Goal: Task Accomplishment & Management: Use online tool/utility

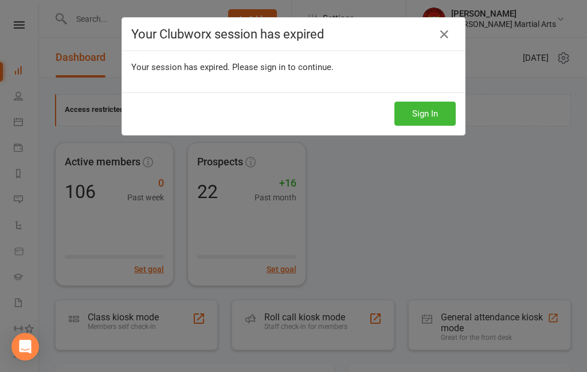
click at [416, 102] on button "Sign In" at bounding box center [425, 114] width 61 height 24
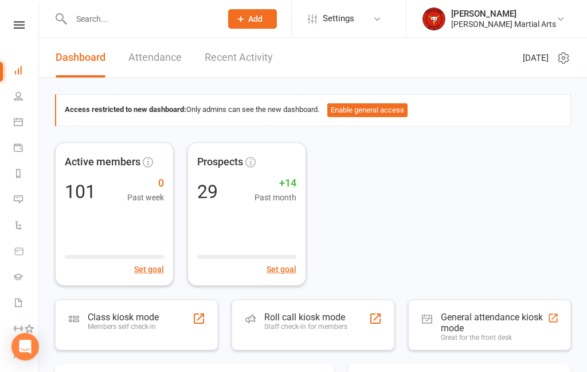
click at [144, 320] on div "Class kiosk mode" at bounding box center [123, 316] width 71 height 11
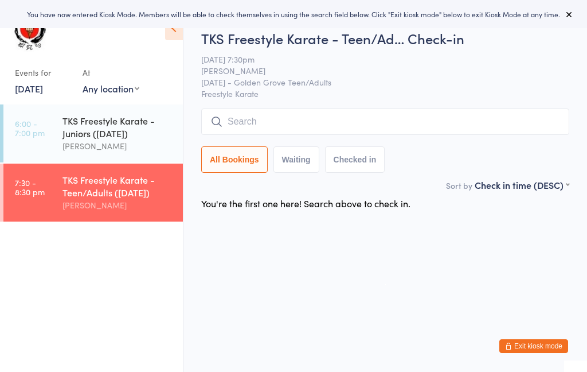
click at [276, 118] on input "search" at bounding box center [385, 121] width 368 height 26
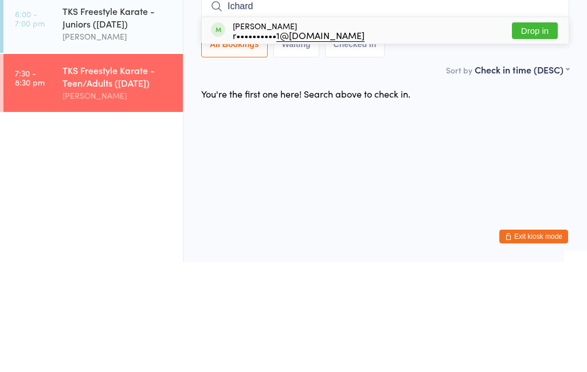
type input "Ichard"
click at [266, 140] on div "r•••••••••• 1@[DOMAIN_NAME]" at bounding box center [299, 144] width 132 height 9
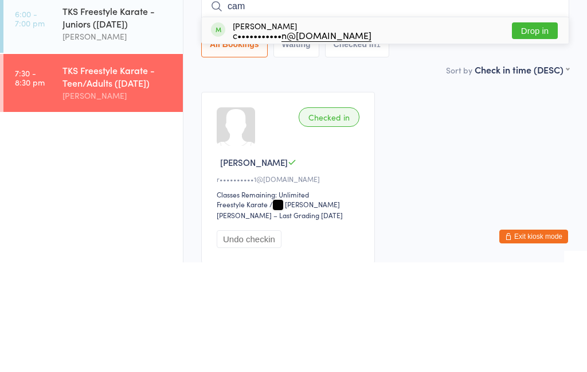
type input "cam"
click at [267, 140] on div "c••••••••••• n@[DOMAIN_NAME]" at bounding box center [302, 144] width 139 height 9
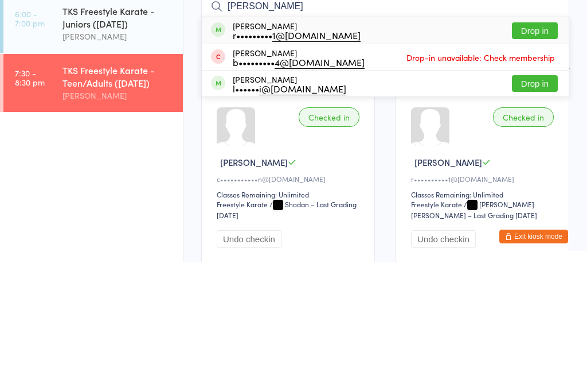
type input "[PERSON_NAME]"
click at [266, 140] on div "r••••••••• 1@[DOMAIN_NAME]" at bounding box center [297, 144] width 128 height 9
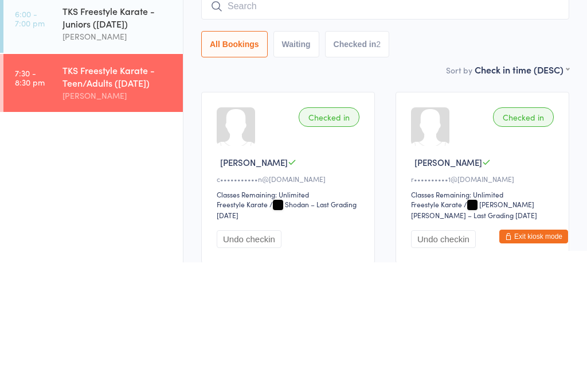
scroll to position [96, 0]
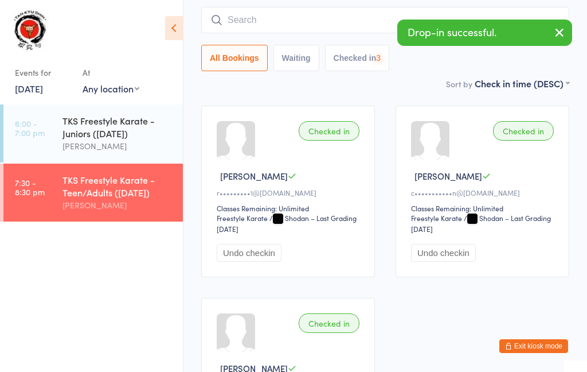
click at [313, 23] on input "search" at bounding box center [385, 20] width 368 height 26
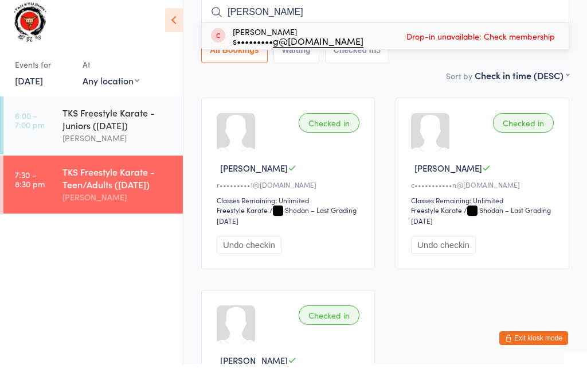
type input "[PERSON_NAME]"
click at [260, 35] on div "[PERSON_NAME] s••••••••• g@[DOMAIN_NAME]" at bounding box center [298, 44] width 131 height 18
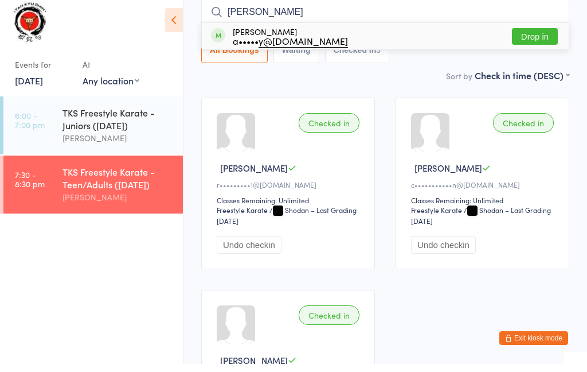
type input "[PERSON_NAME]"
click at [259, 44] on div "a••••• y@[DOMAIN_NAME]" at bounding box center [290, 48] width 115 height 9
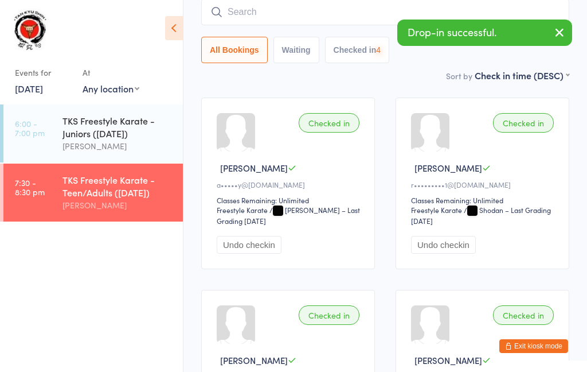
click at [284, 17] on input "search" at bounding box center [385, 12] width 368 height 26
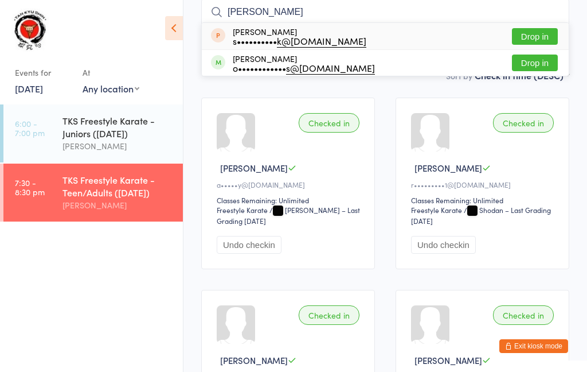
type input "[PERSON_NAME]"
click at [258, 45] on div "s•••••••••• k@[DOMAIN_NAME]" at bounding box center [300, 40] width 134 height 9
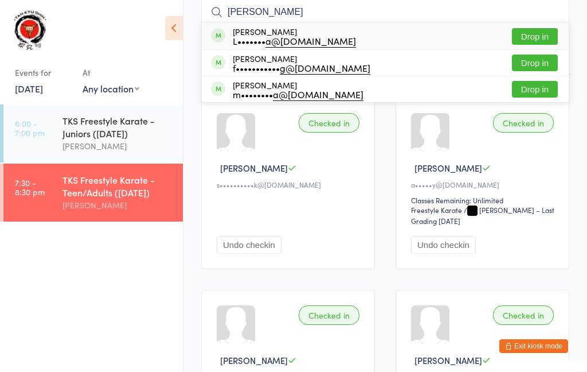
type input "[PERSON_NAME]"
click at [263, 37] on div "L••••••• a@[DOMAIN_NAME]" at bounding box center [294, 40] width 123 height 9
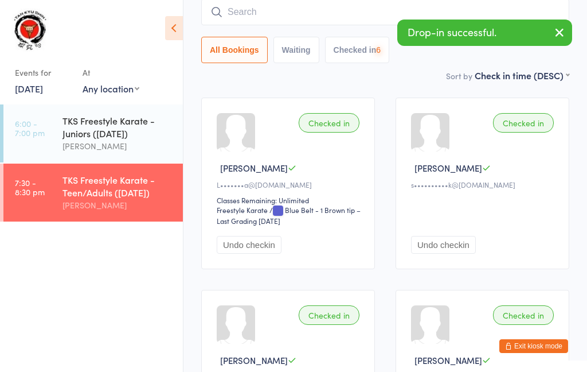
click at [295, 19] on input "search" at bounding box center [385, 12] width 368 height 26
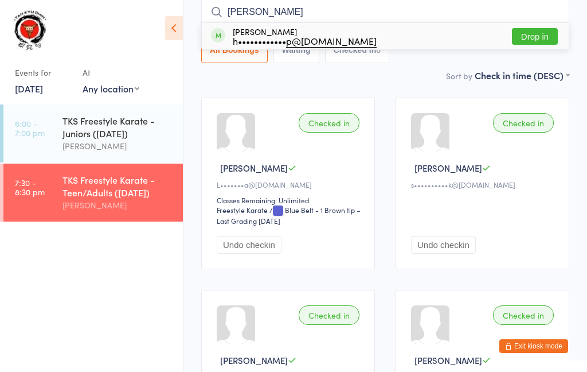
type input "[PERSON_NAME]"
click at [278, 38] on div "h•••••••••••• p@[DOMAIN_NAME]" at bounding box center [305, 40] width 144 height 9
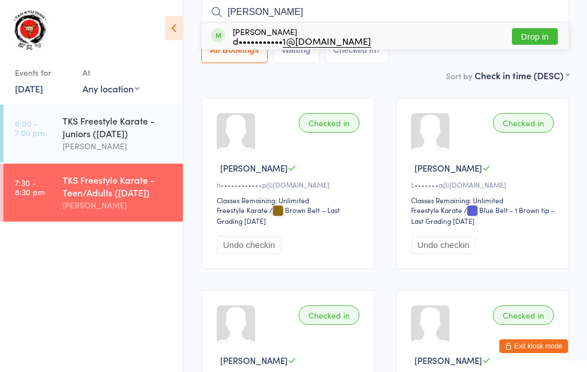
type input "[PERSON_NAME]"
click at [259, 38] on div "d••••••••••• 1@[DOMAIN_NAME]" at bounding box center [302, 40] width 138 height 9
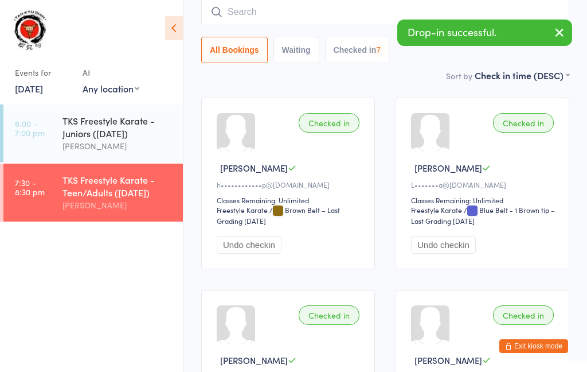
click at [275, 17] on input "search" at bounding box center [385, 12] width 368 height 26
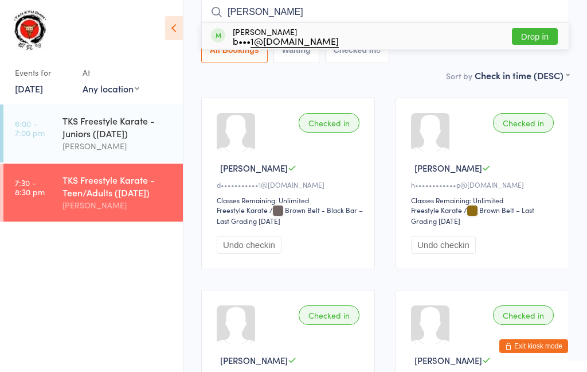
type input "[PERSON_NAME]"
click at [260, 37] on div "b••• 1@[DOMAIN_NAME]" at bounding box center [286, 40] width 106 height 9
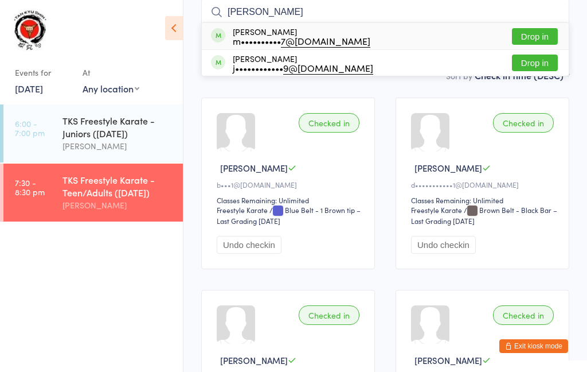
type input "[PERSON_NAME]"
click at [271, 37] on div "m•••••••••• 7@[DOMAIN_NAME]" at bounding box center [302, 40] width 138 height 9
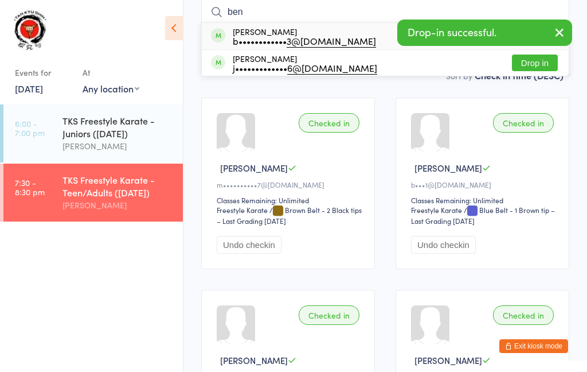
type input "ben"
click at [272, 41] on div "b•••••••••••• 3@[DOMAIN_NAME]" at bounding box center [304, 40] width 143 height 9
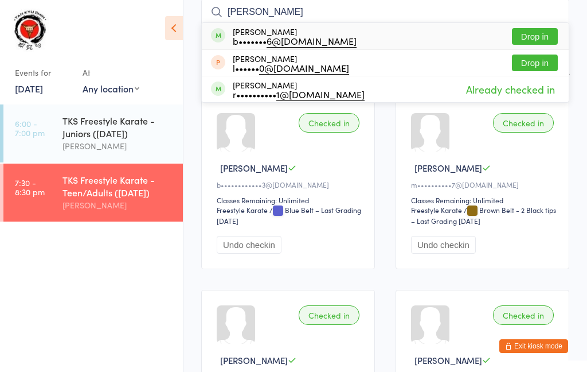
type input "[PERSON_NAME]"
click at [277, 38] on div "b••••••• 6@[DOMAIN_NAME]" at bounding box center [295, 40] width 124 height 9
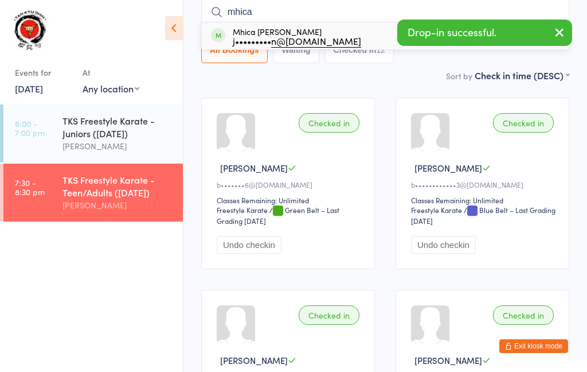
type input "mhica"
click at [266, 41] on div "j••••••••• n@[DOMAIN_NAME]" at bounding box center [297, 40] width 128 height 9
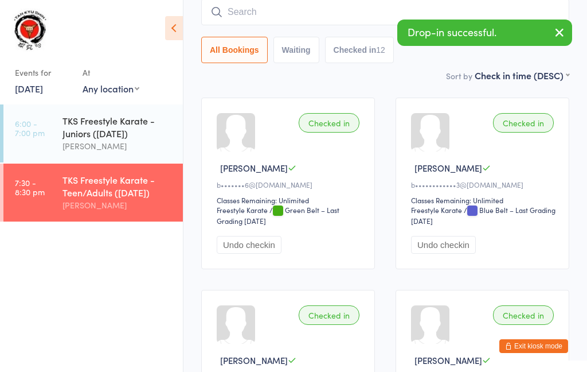
click at [309, 17] on input "search" at bounding box center [385, 12] width 368 height 26
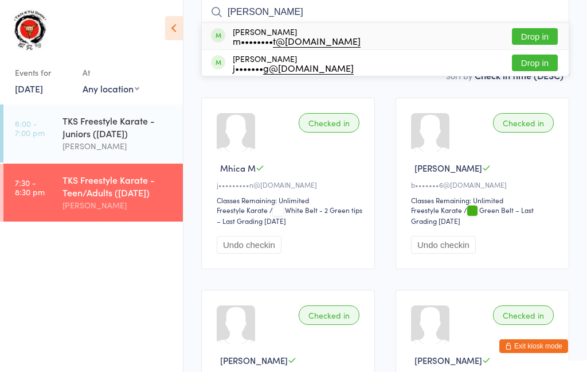
type input "[PERSON_NAME]"
click at [256, 63] on div "j••••••• g@[DOMAIN_NAME]" at bounding box center [293, 67] width 121 height 9
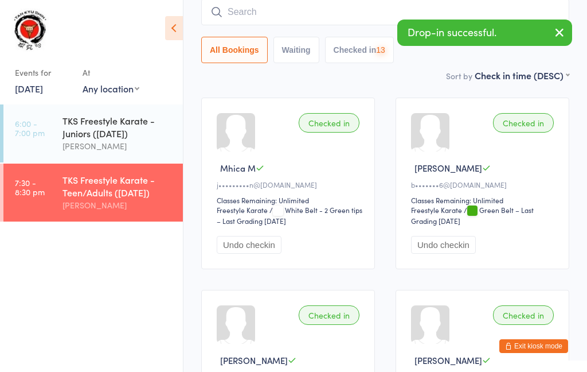
click at [284, 15] on input "search" at bounding box center [385, 12] width 368 height 26
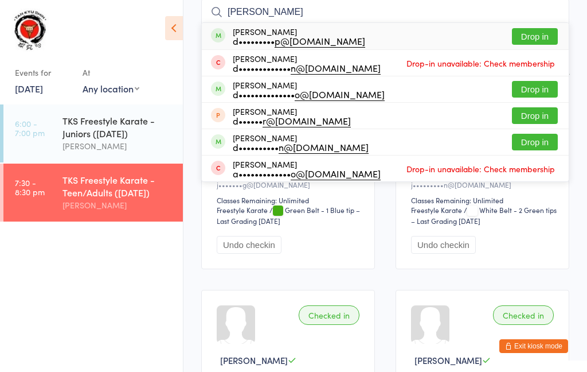
type input "[PERSON_NAME]"
click at [262, 42] on div "d••••••••• p@[DOMAIN_NAME]" at bounding box center [299, 40] width 132 height 9
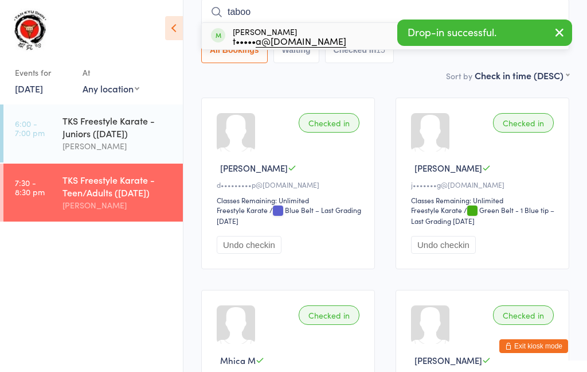
type input "taboo"
click at [253, 36] on div "t••••• a@[DOMAIN_NAME]" at bounding box center [290, 40] width 114 height 9
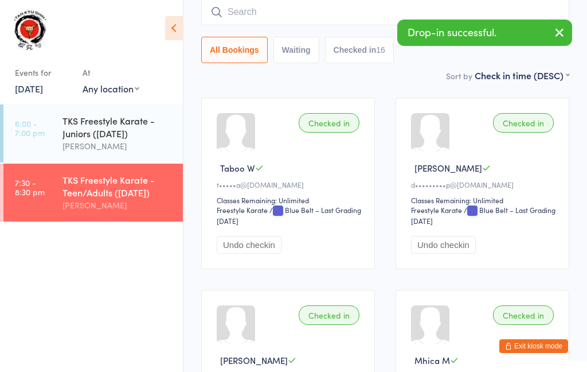
click at [295, 17] on input "search" at bounding box center [385, 12] width 368 height 26
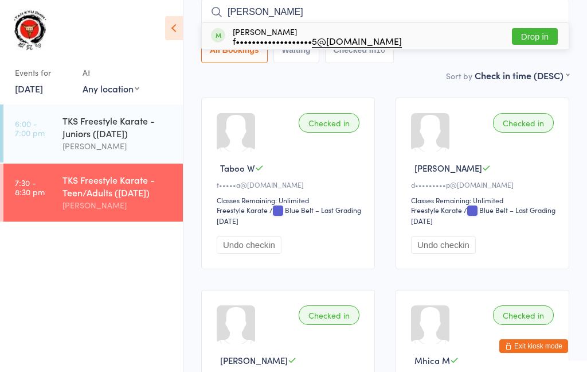
type input "[PERSON_NAME]"
click at [270, 37] on div "f••••••••••••••••••• 5@[DOMAIN_NAME]" at bounding box center [317, 40] width 169 height 9
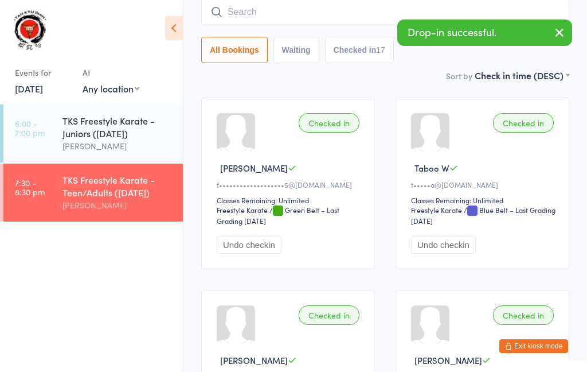
click at [321, 13] on input "search" at bounding box center [385, 12] width 368 height 26
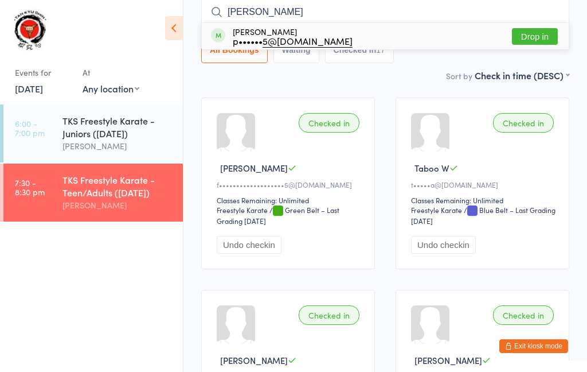
type input "[PERSON_NAME]"
click at [259, 37] on div "p•••••• 5@[DOMAIN_NAME]" at bounding box center [293, 40] width 120 height 9
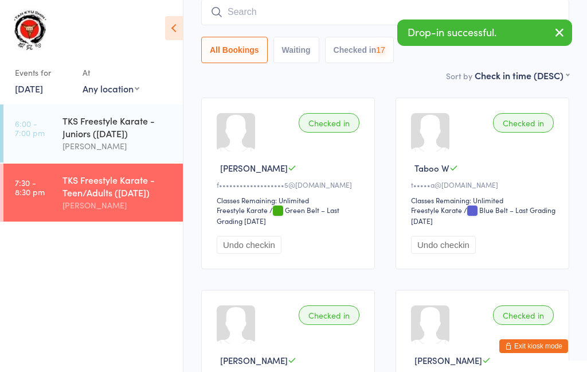
click at [294, 15] on input "search" at bounding box center [385, 12] width 368 height 26
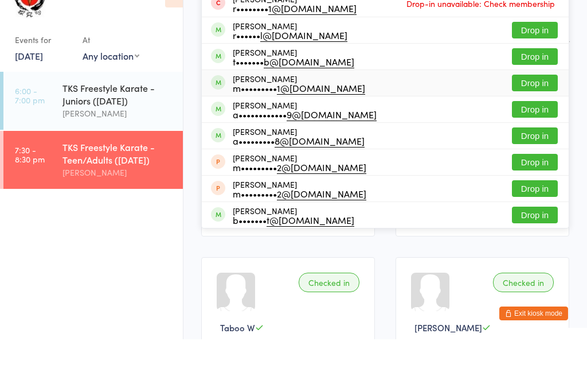
type input "[PERSON_NAME]"
click at [271, 116] on div "m••••••••• 1@[DOMAIN_NAME]" at bounding box center [299, 120] width 132 height 9
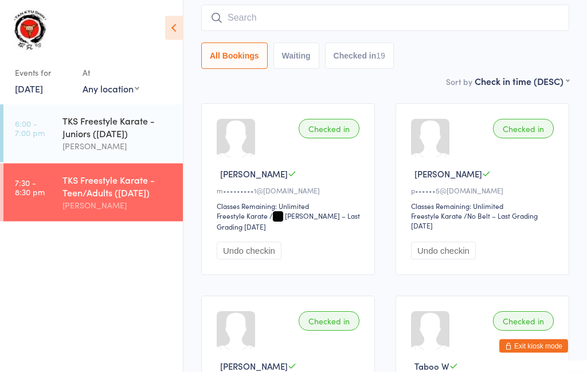
scroll to position [98, 0]
click at [415, 30] on input "search" at bounding box center [385, 18] width 368 height 26
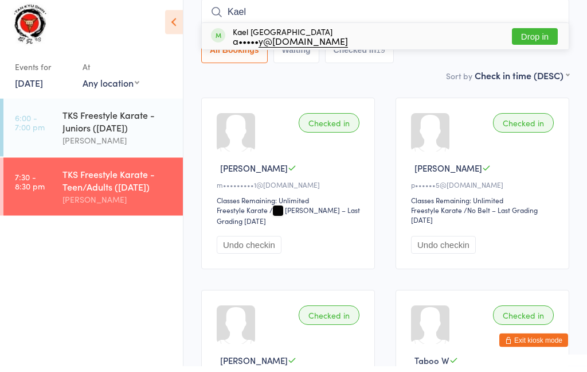
type input "Kael"
click at [256, 42] on div "a••••• y@[DOMAIN_NAME]" at bounding box center [290, 46] width 115 height 9
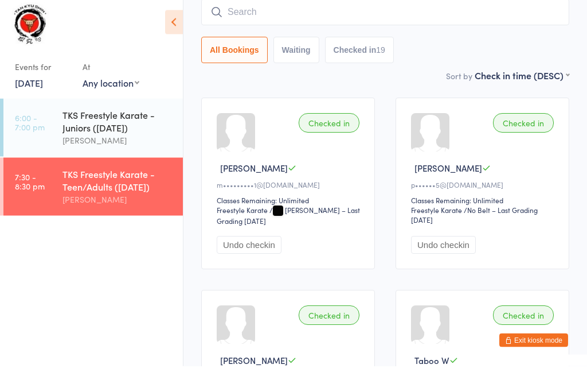
scroll to position [104, 0]
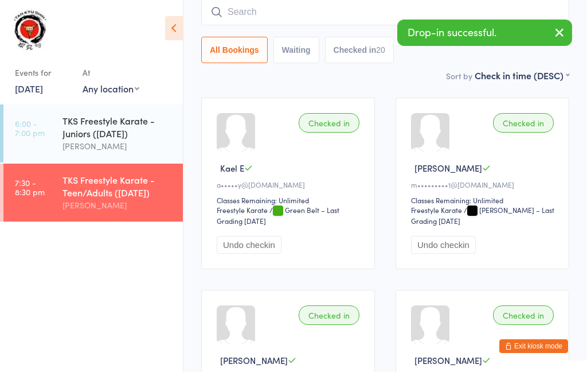
click at [349, 21] on input "search" at bounding box center [385, 12] width 368 height 26
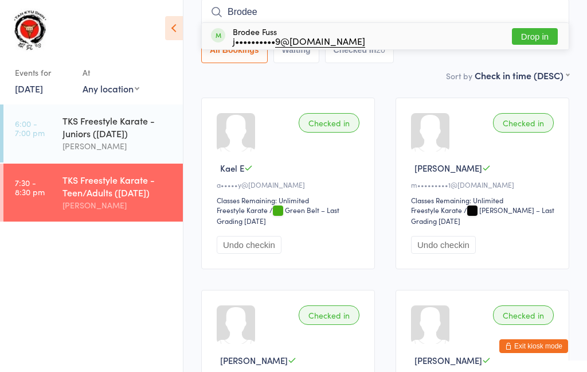
type input "Brodee"
click at [267, 32] on div "Brodee Fuss j•••••••••• 9@[DOMAIN_NAME]" at bounding box center [299, 36] width 132 height 18
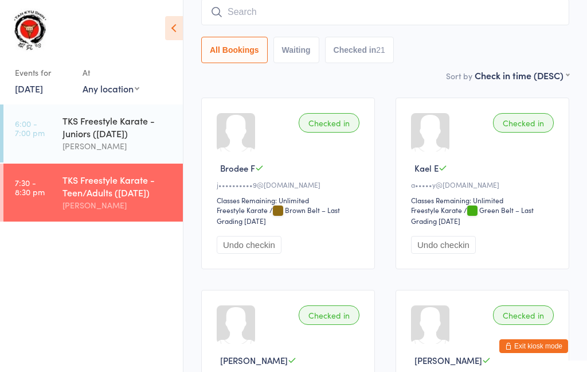
click at [438, 10] on input "search" at bounding box center [385, 12] width 368 height 26
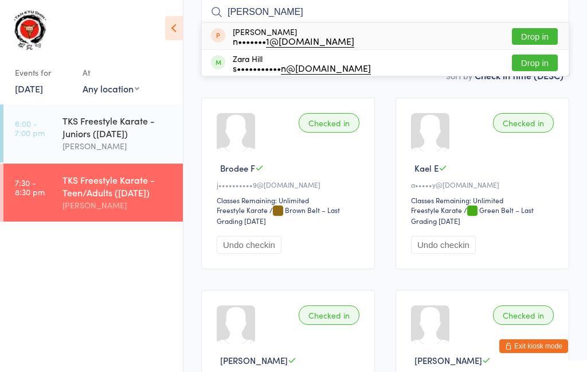
type input "[PERSON_NAME]"
click at [251, 38] on div "n••••••• 1@[DOMAIN_NAME]" at bounding box center [294, 40] width 122 height 9
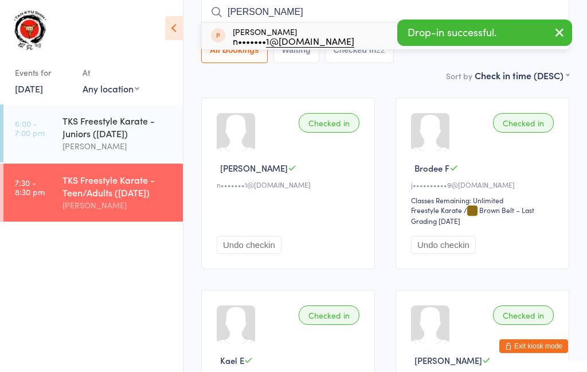
type input "[PERSON_NAME]"
click at [258, 37] on div "n••••••• 1@[DOMAIN_NAME]" at bounding box center [294, 40] width 122 height 9
